Goal: Information Seeking & Learning: Learn about a topic

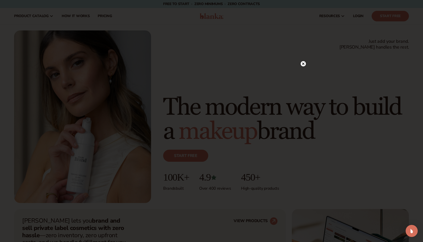
click at [304, 65] on circle at bounding box center [303, 63] width 5 height 5
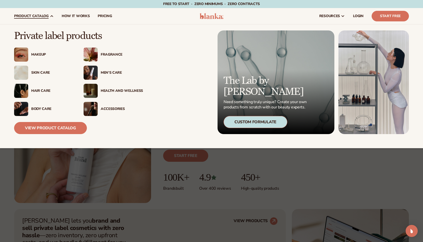
click at [36, 73] on div "Skin Care" at bounding box center [52, 73] width 42 height 4
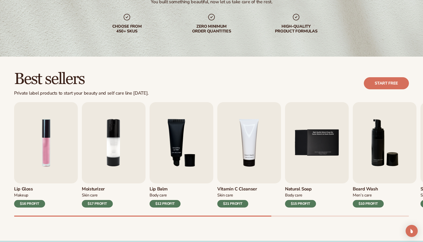
scroll to position [153, 0]
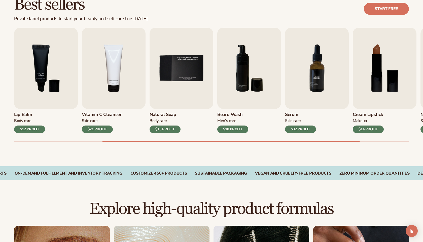
click at [315, 77] on img "7 / 9" at bounding box center [317, 68] width 64 height 81
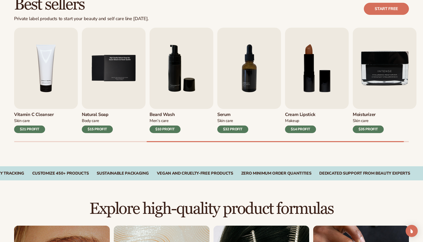
click at [242, 128] on div "$32 PROFIT" at bounding box center [232, 130] width 31 height 8
click at [253, 84] on img "7 / 9" at bounding box center [249, 68] width 64 height 81
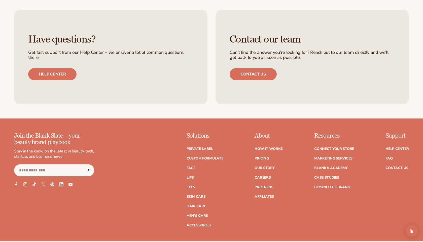
scroll to position [846, 0]
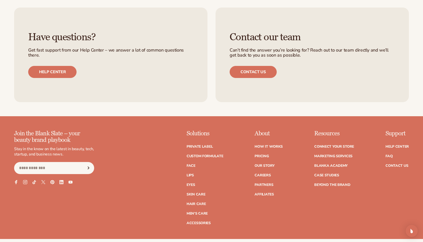
click at [27, 182] on icon at bounding box center [25, 182] width 4 height 4
click at [260, 155] on link "Pricing" at bounding box center [262, 157] width 14 height 4
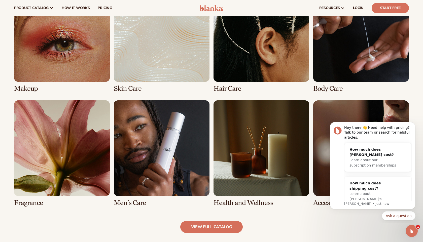
scroll to position [0, 0]
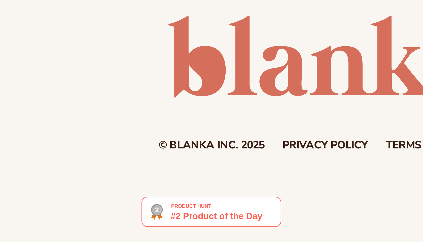
scroll to position [1071, 0]
click at [160, 233] on img at bounding box center [172, 232] width 47 height 10
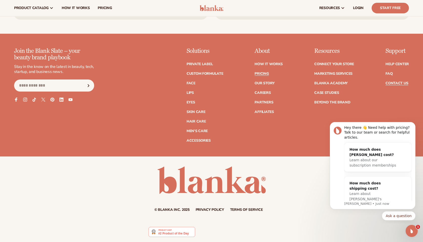
click at [392, 83] on link "Contact Us" at bounding box center [397, 84] width 23 height 4
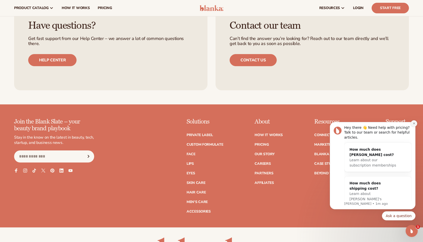
click at [413, 123] on icon "Dismiss notification" at bounding box center [414, 123] width 3 height 3
